Goal: Check status: Check status

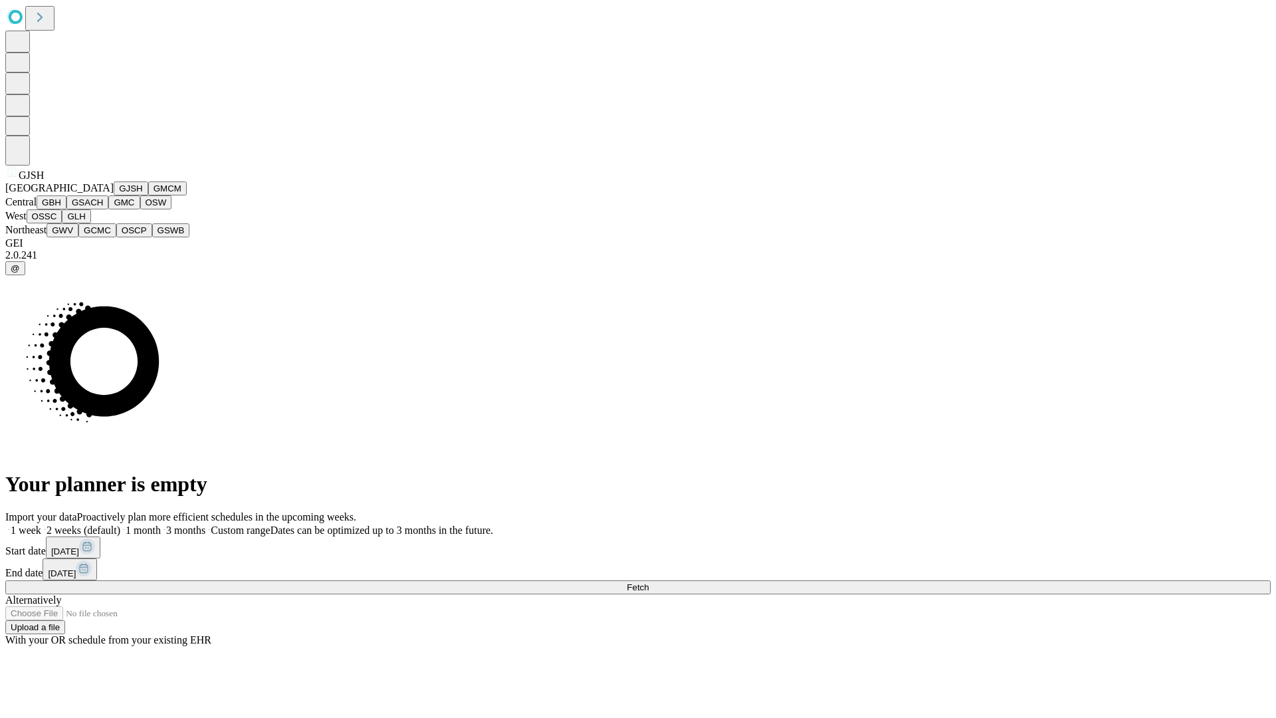
click at [114, 195] on button "GJSH" at bounding box center [131, 188] width 35 height 14
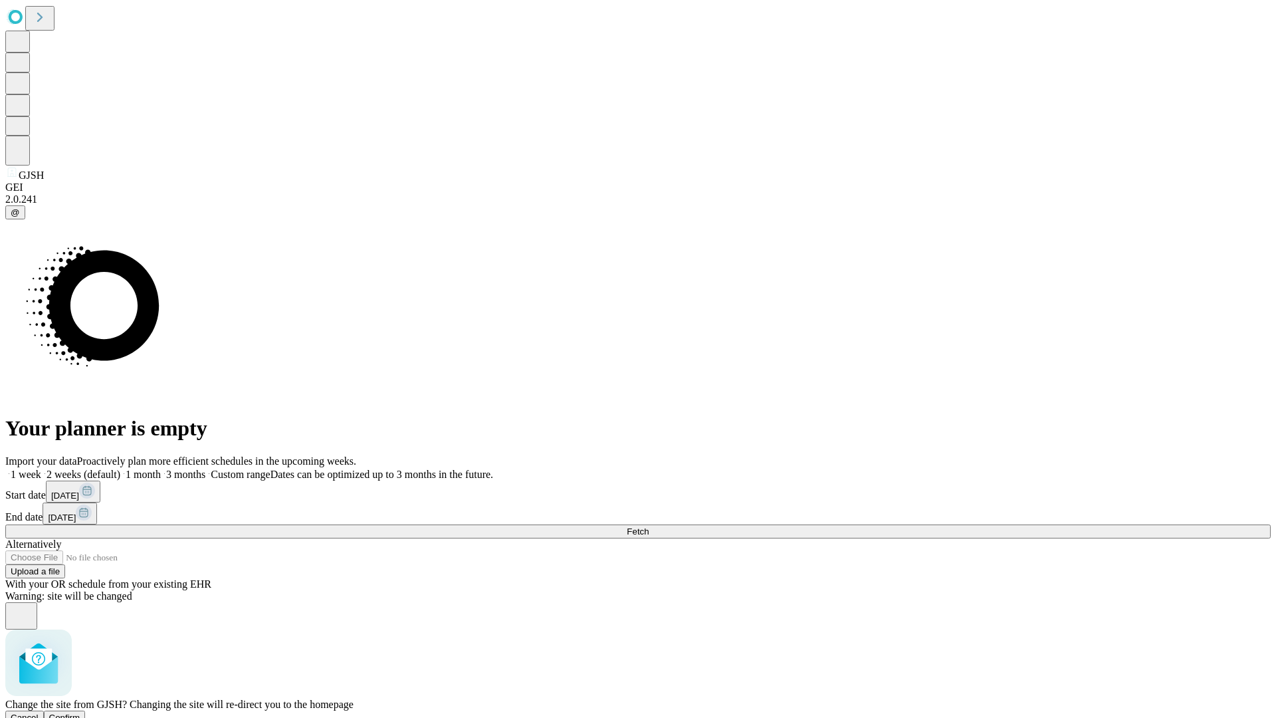
click at [80, 712] on span "Confirm" at bounding box center [64, 717] width 31 height 10
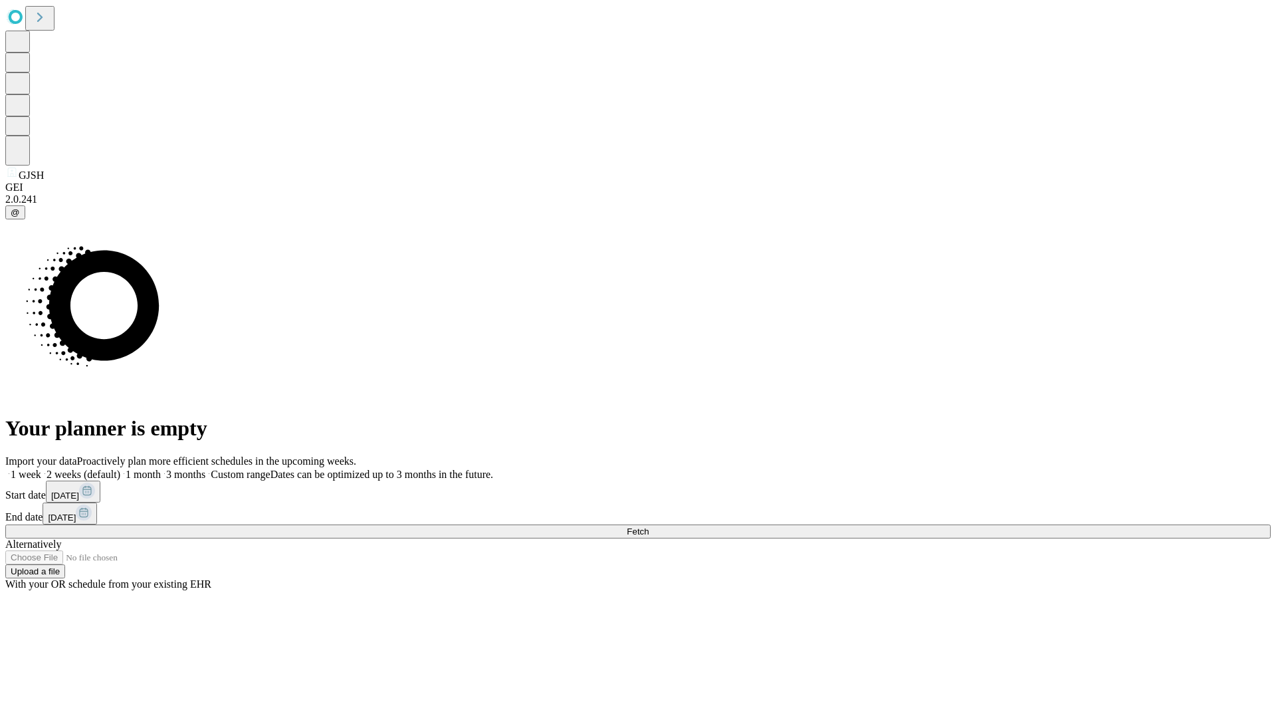
click at [120, 469] on label "2 weeks (default)" at bounding box center [80, 474] width 79 height 11
click at [649, 526] on span "Fetch" at bounding box center [638, 531] width 22 height 10
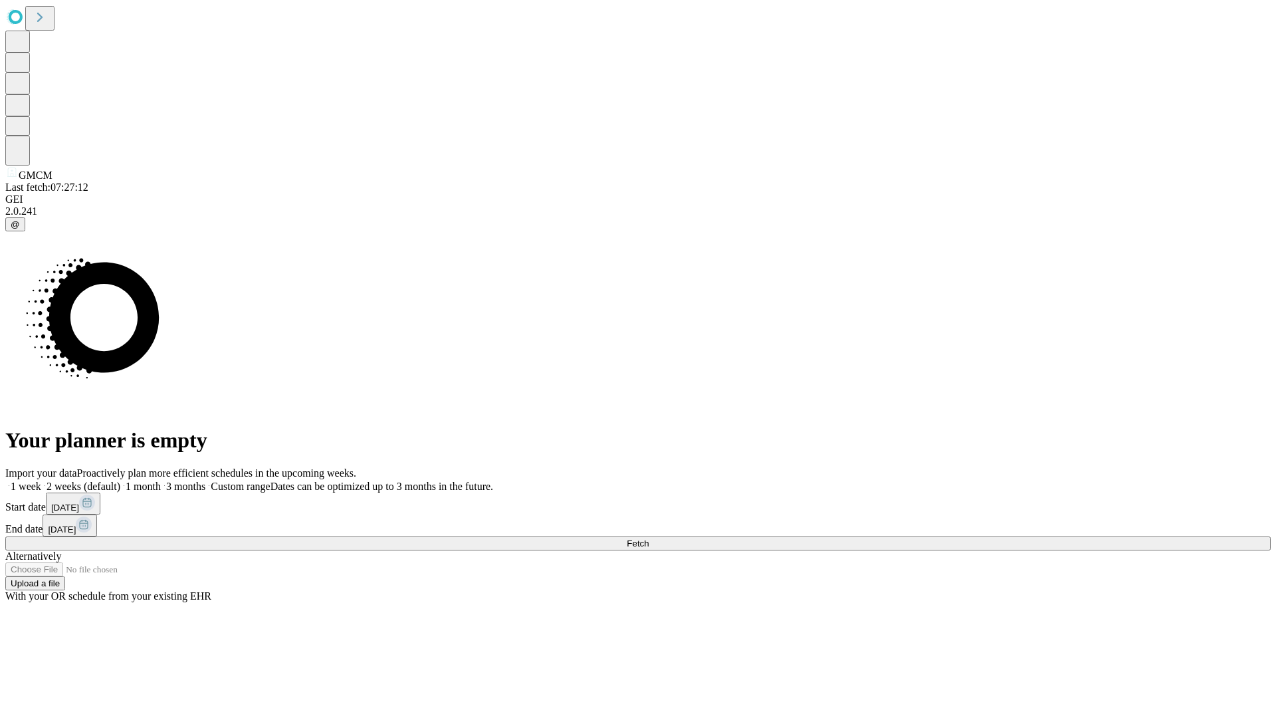
click at [120, 481] on label "2 weeks (default)" at bounding box center [80, 486] width 79 height 11
click at [649, 538] on span "Fetch" at bounding box center [638, 543] width 22 height 10
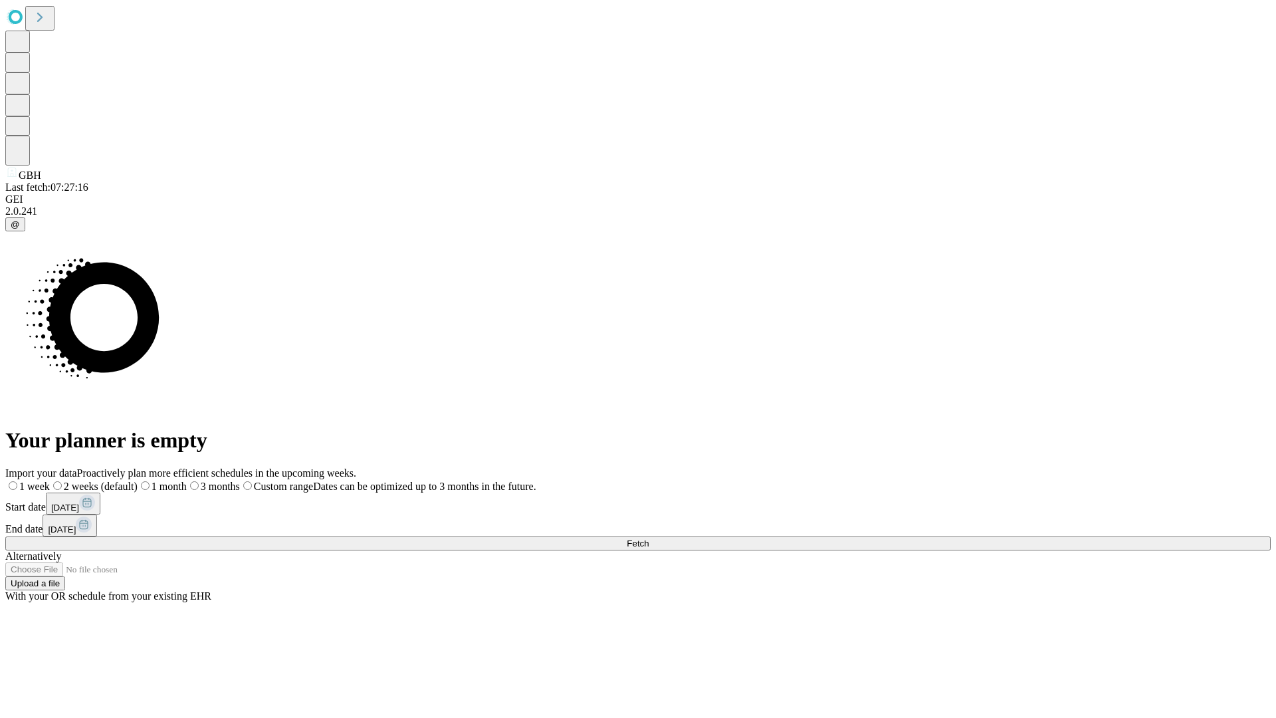
click at [138, 481] on label "2 weeks (default)" at bounding box center [94, 486] width 88 height 11
click at [649, 538] on span "Fetch" at bounding box center [638, 543] width 22 height 10
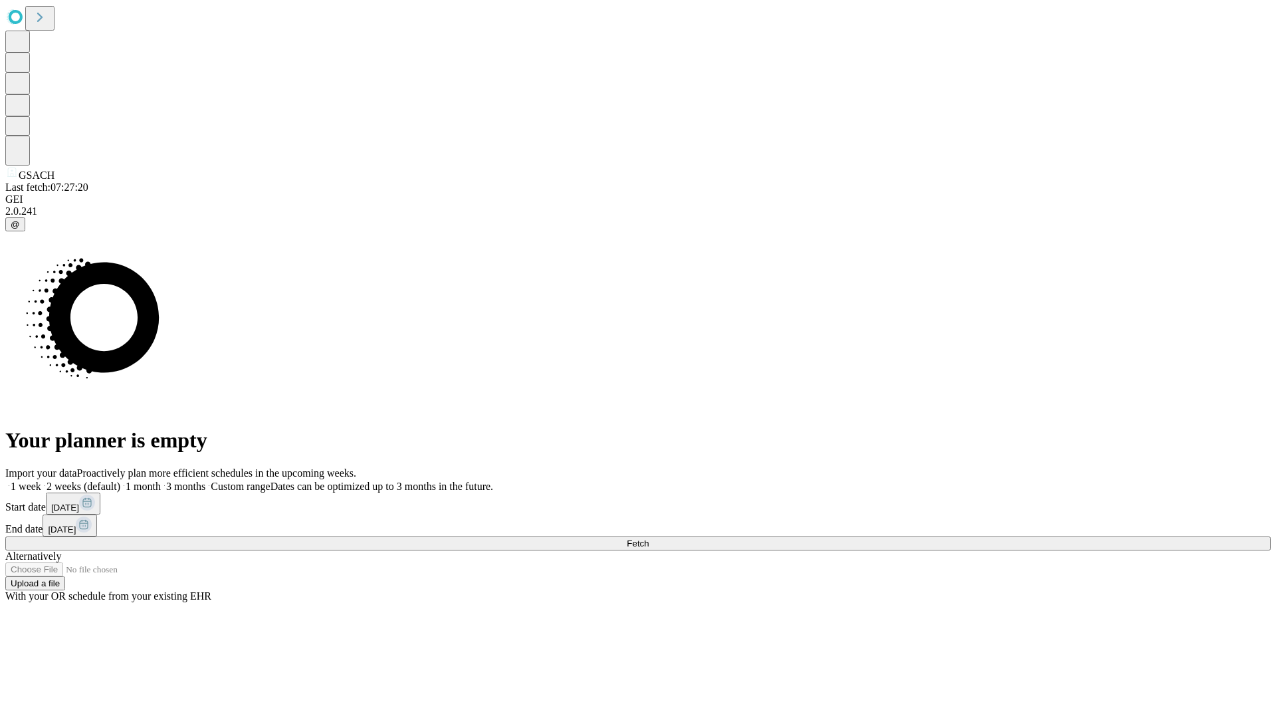
click at [120, 481] on label "2 weeks (default)" at bounding box center [80, 486] width 79 height 11
click at [649, 538] on span "Fetch" at bounding box center [638, 543] width 22 height 10
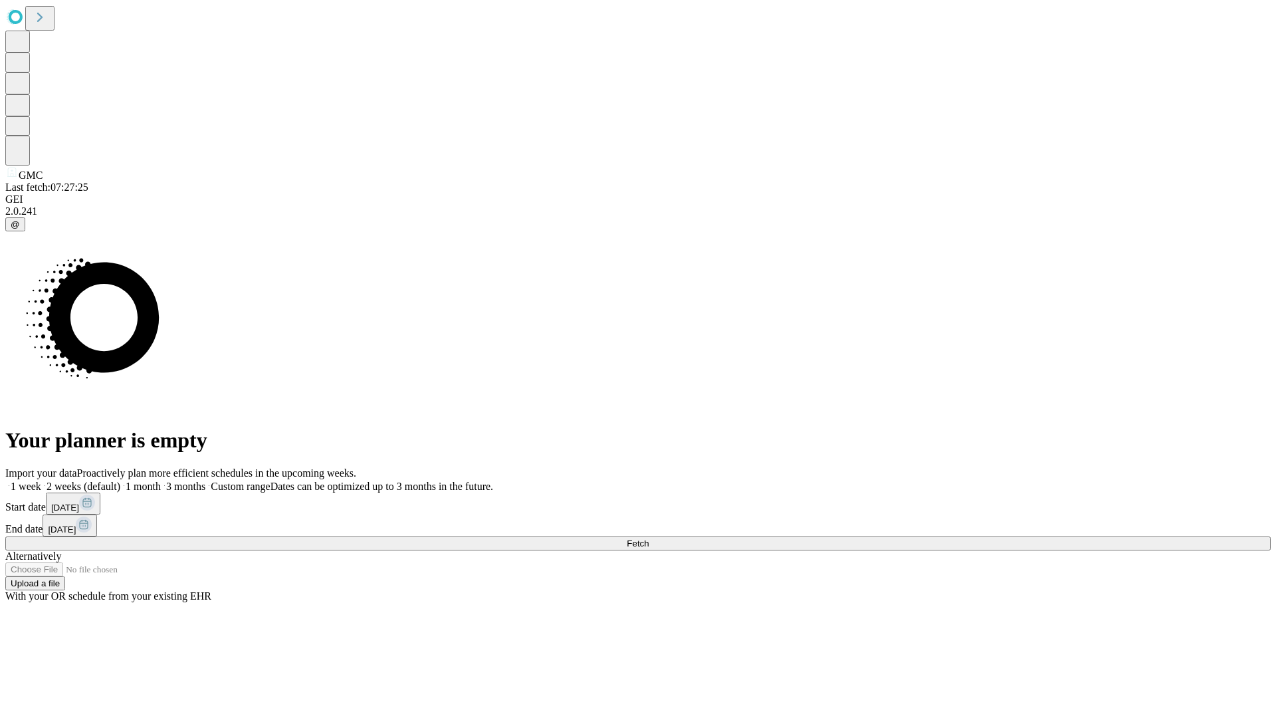
click at [649, 538] on span "Fetch" at bounding box center [638, 543] width 22 height 10
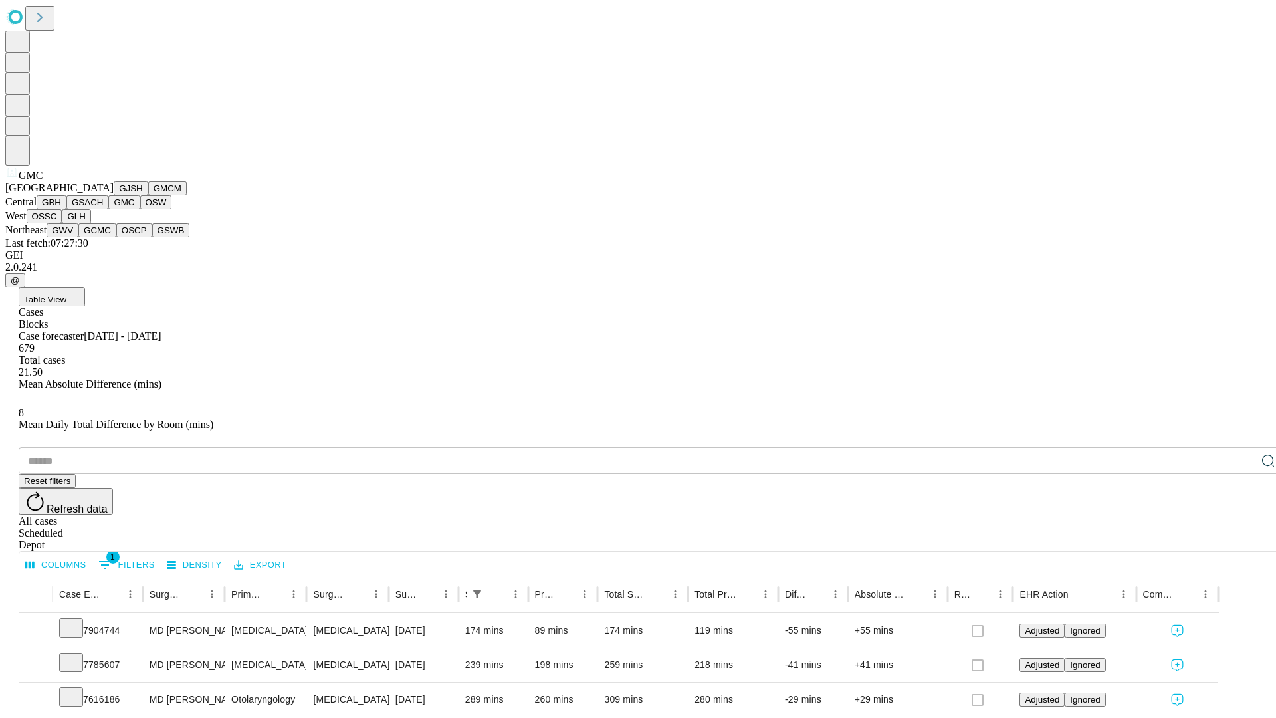
click at [140, 209] on button "OSW" at bounding box center [156, 202] width 32 height 14
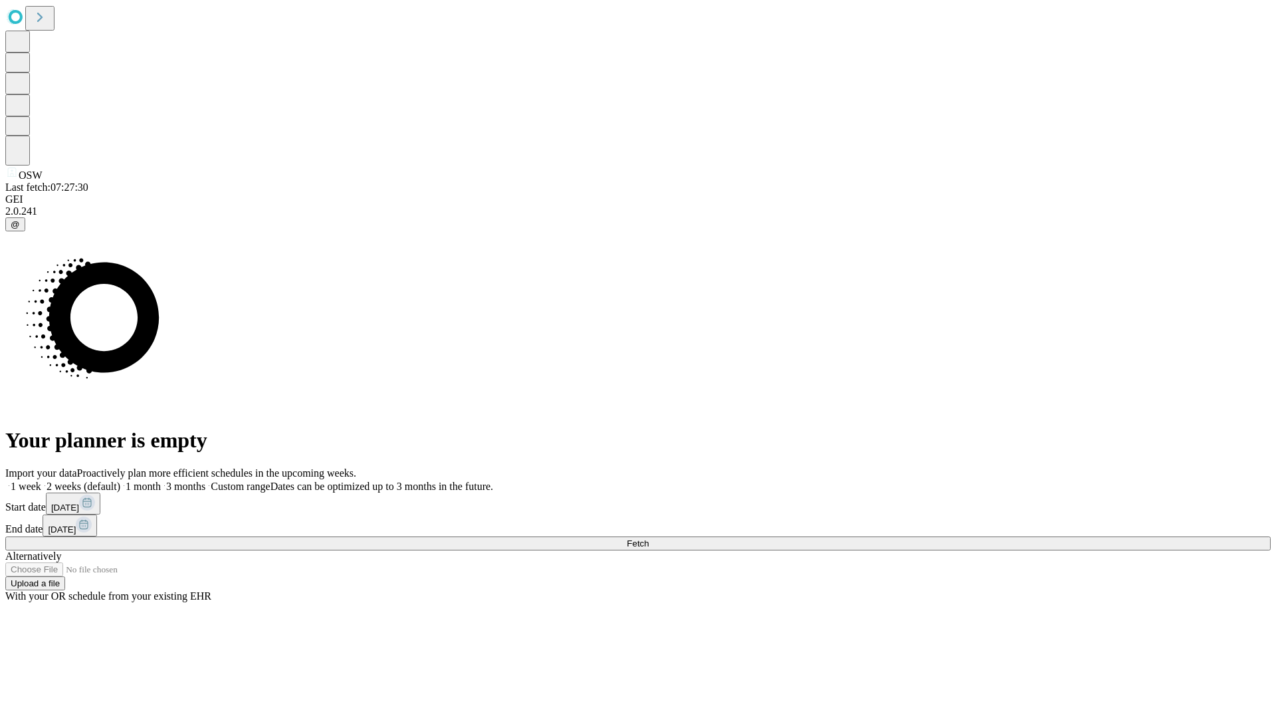
click at [120, 481] on label "2 weeks (default)" at bounding box center [80, 486] width 79 height 11
click at [649, 538] on span "Fetch" at bounding box center [638, 543] width 22 height 10
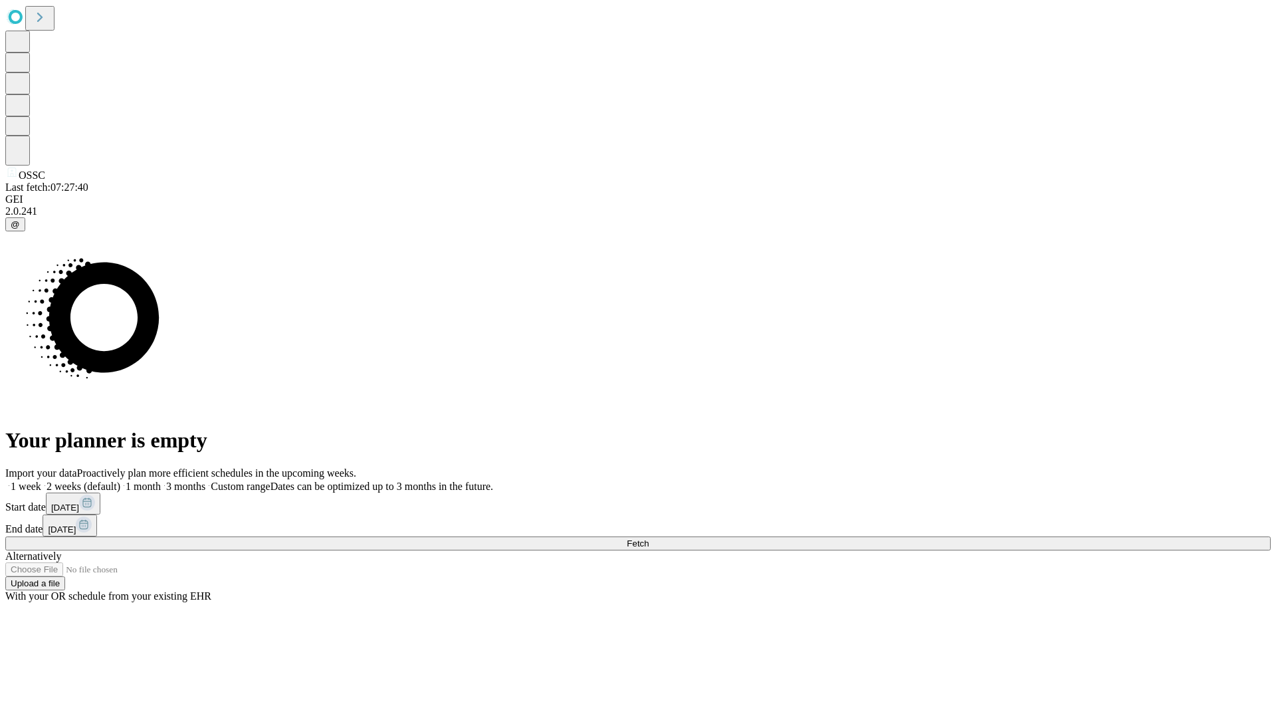
click at [120, 481] on label "2 weeks (default)" at bounding box center [80, 486] width 79 height 11
click at [649, 538] on span "Fetch" at bounding box center [638, 543] width 22 height 10
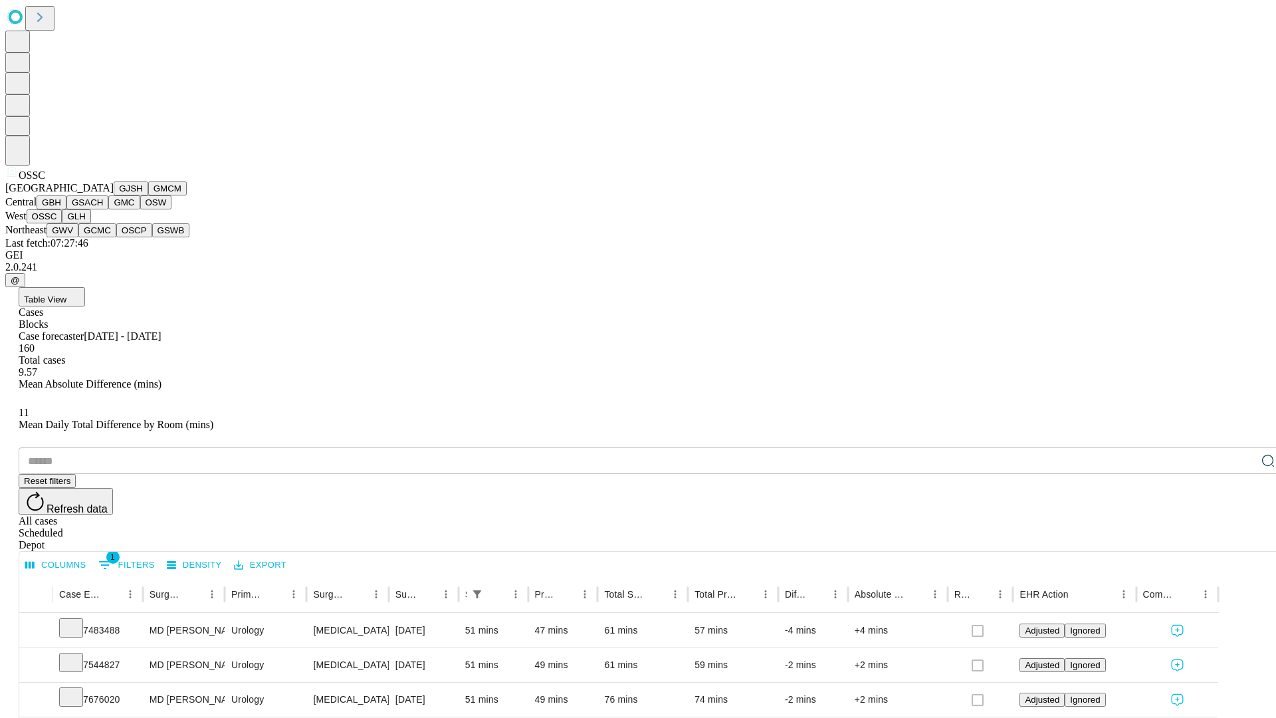
click at [90, 223] on button "GLH" at bounding box center [76, 216] width 29 height 14
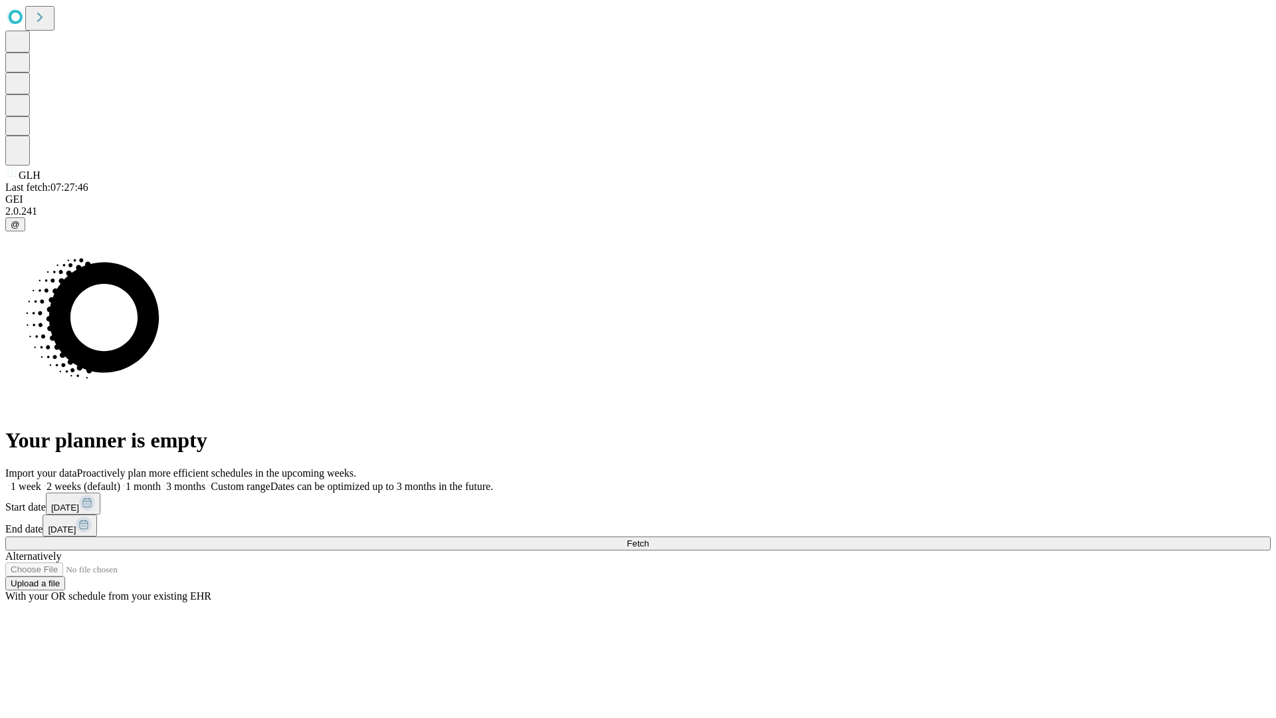
click at [120, 481] on label "2 weeks (default)" at bounding box center [80, 486] width 79 height 11
click at [649, 538] on span "Fetch" at bounding box center [638, 543] width 22 height 10
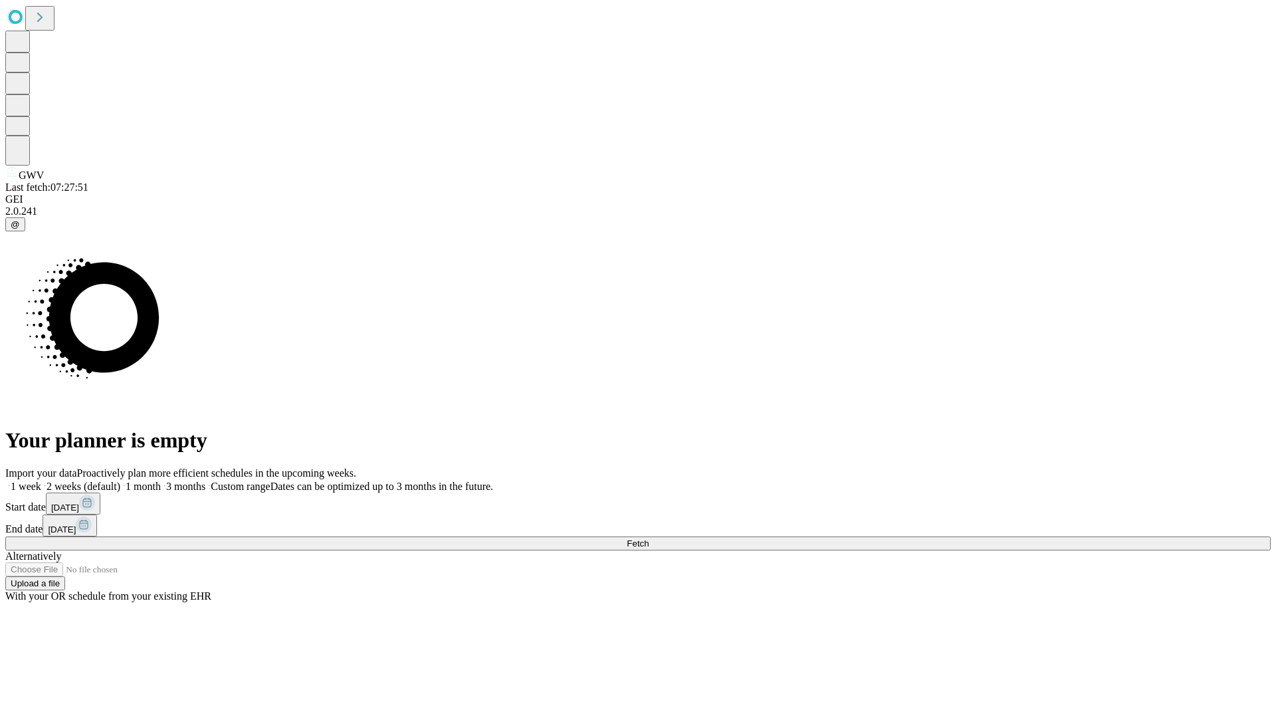
click at [120, 481] on label "2 weeks (default)" at bounding box center [80, 486] width 79 height 11
click at [649, 538] on span "Fetch" at bounding box center [638, 543] width 22 height 10
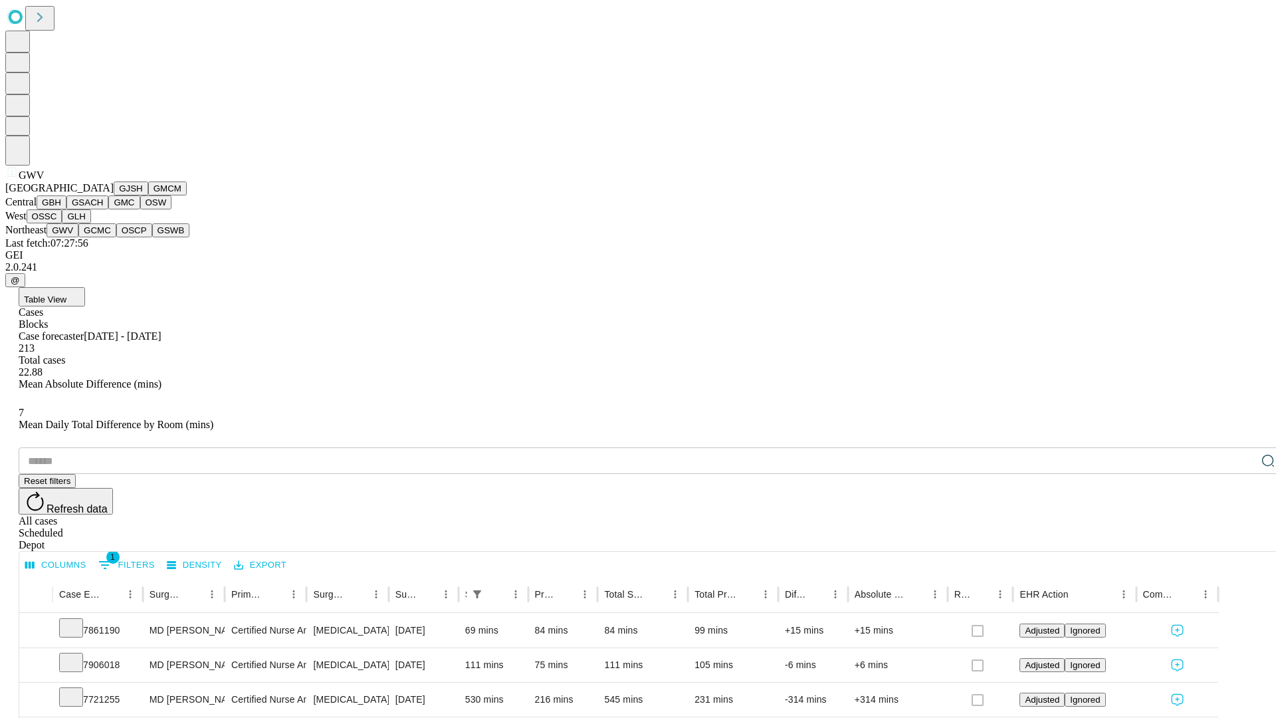
click at [103, 237] on button "GCMC" at bounding box center [97, 230] width 38 height 14
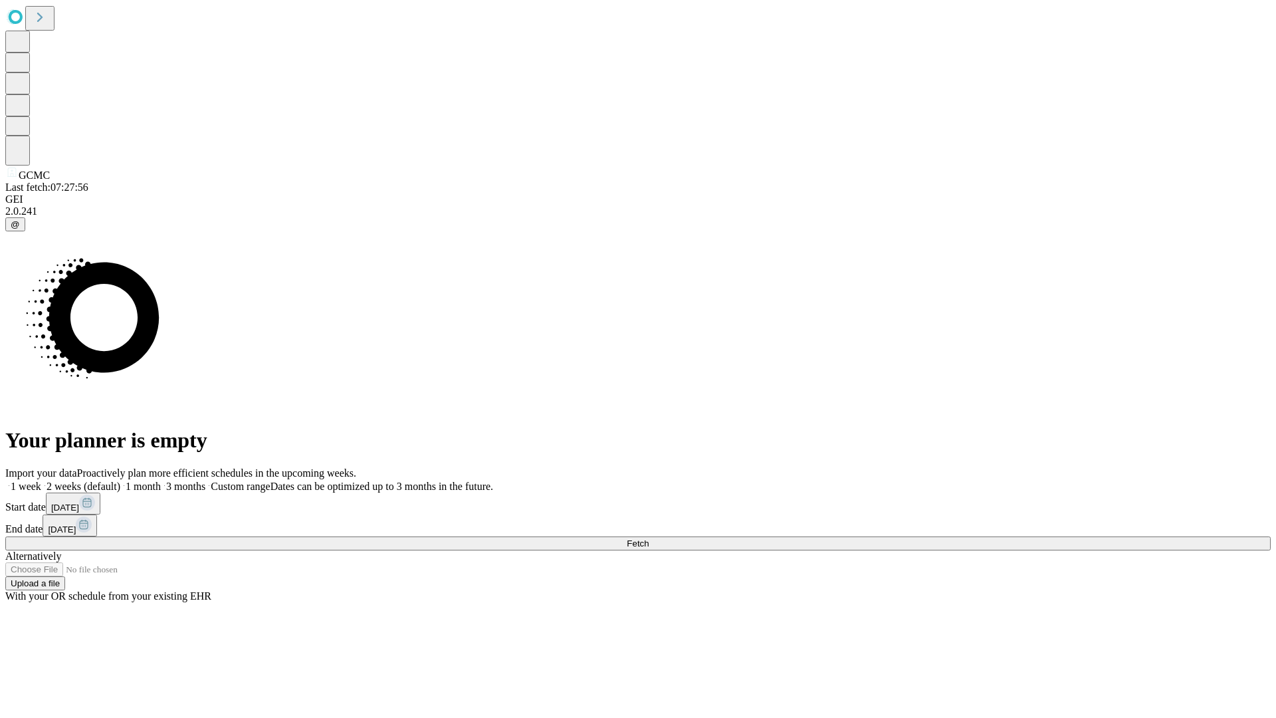
click at [120, 481] on label "2 weeks (default)" at bounding box center [80, 486] width 79 height 11
click at [649, 538] on span "Fetch" at bounding box center [638, 543] width 22 height 10
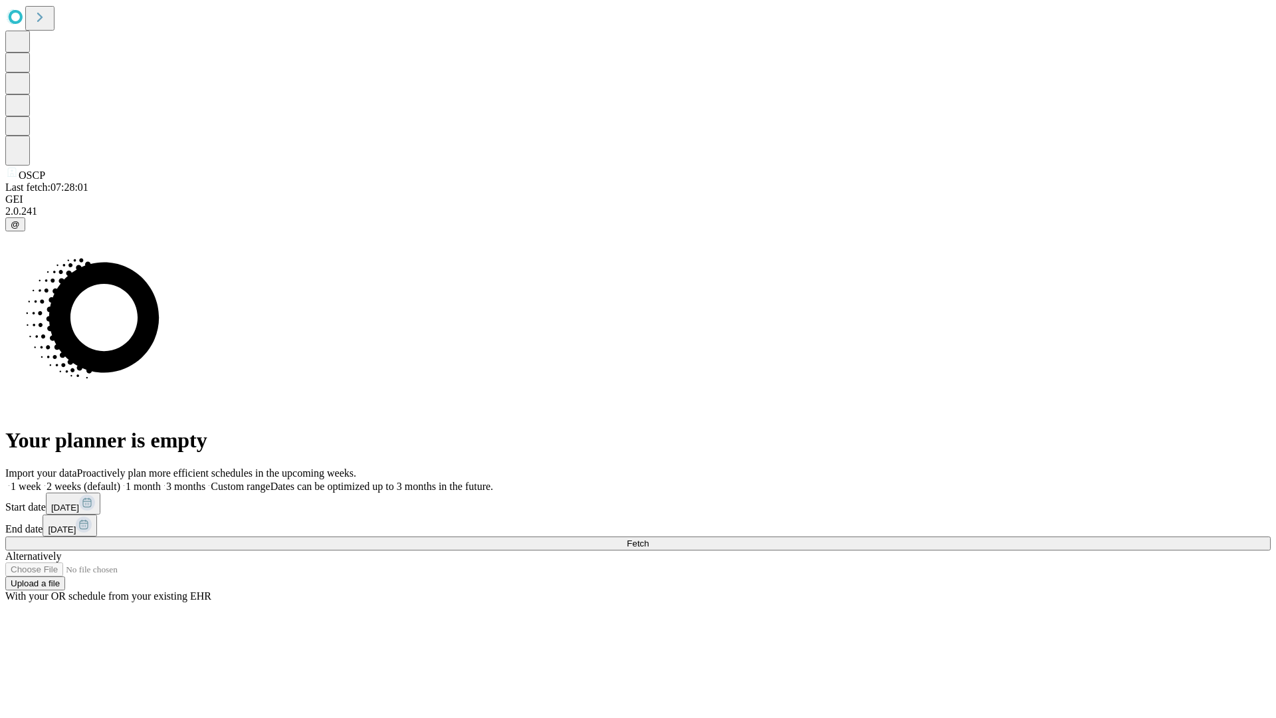
click at [120, 481] on label "2 weeks (default)" at bounding box center [80, 486] width 79 height 11
click at [649, 538] on span "Fetch" at bounding box center [638, 543] width 22 height 10
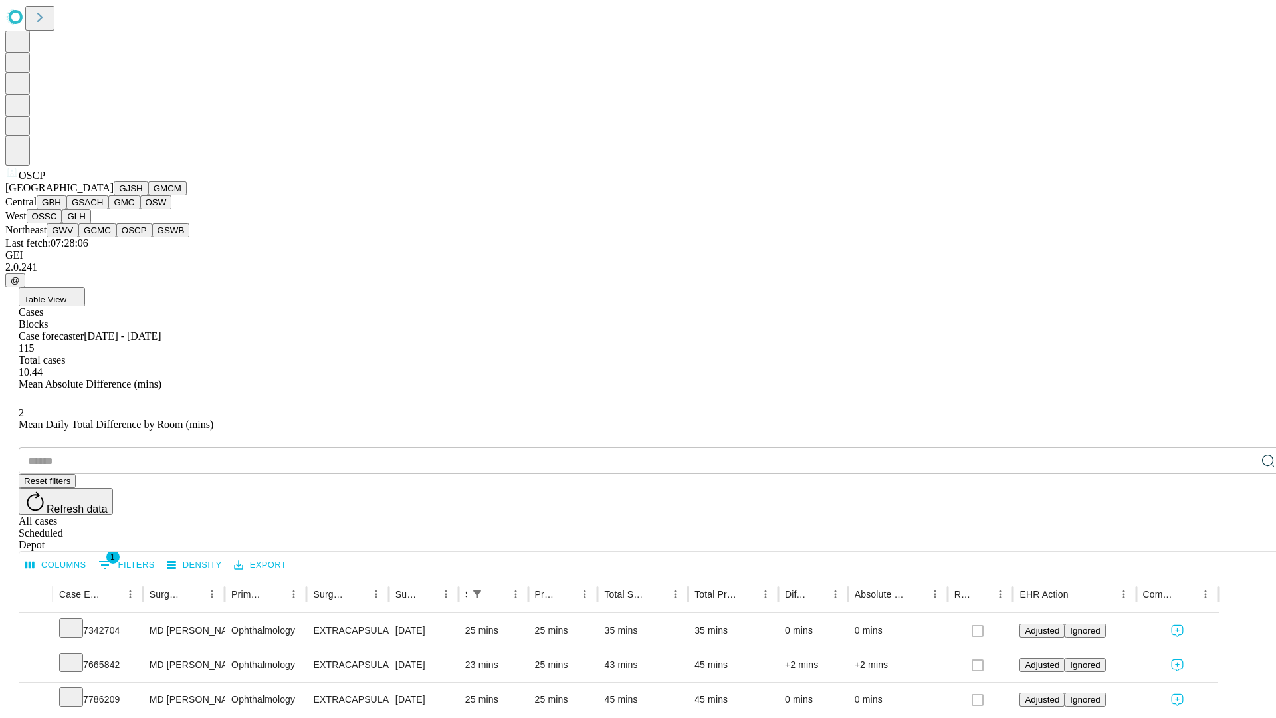
click at [152, 237] on button "GSWB" at bounding box center [171, 230] width 38 height 14
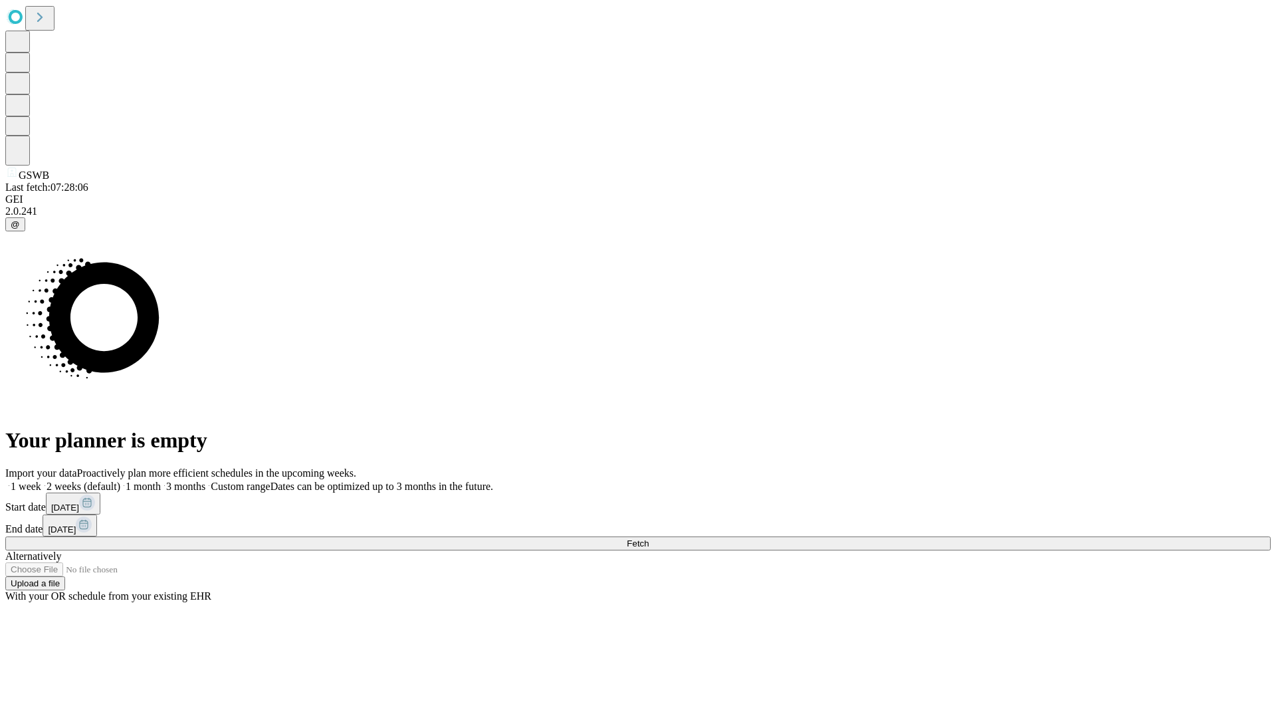
click at [649, 538] on span "Fetch" at bounding box center [638, 543] width 22 height 10
